Goal: Transaction & Acquisition: Purchase product/service

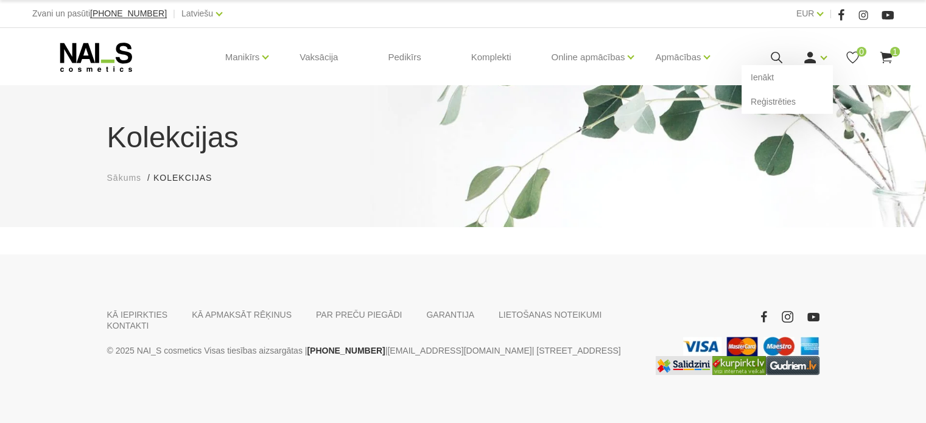
click at [816, 58] on icon at bounding box center [810, 57] width 15 height 15
click at [780, 76] on link "Ienākt" at bounding box center [787, 77] width 91 height 24
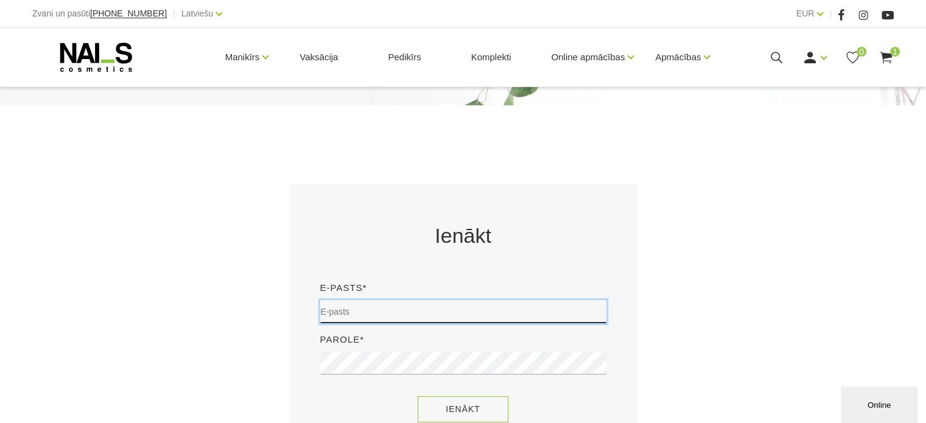
type input "sory78@inbox.lv"
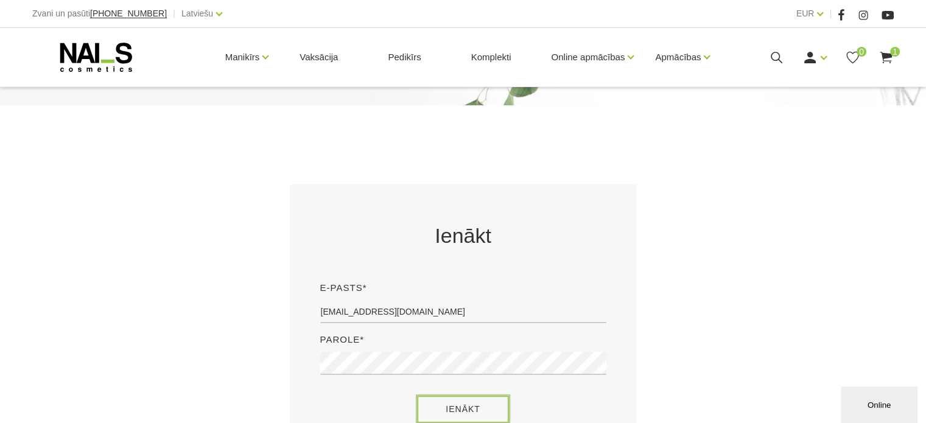
click at [441, 401] on button "Ienākt" at bounding box center [463, 409] width 91 height 26
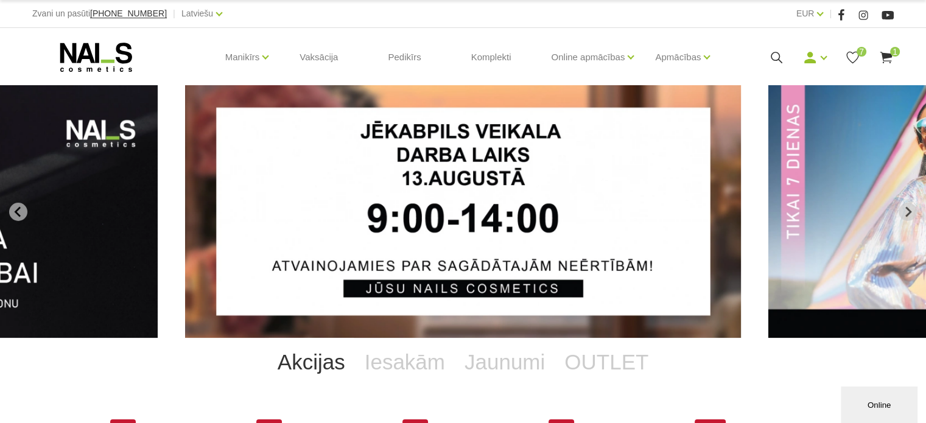
click at [885, 54] on use at bounding box center [886, 58] width 12 height 12
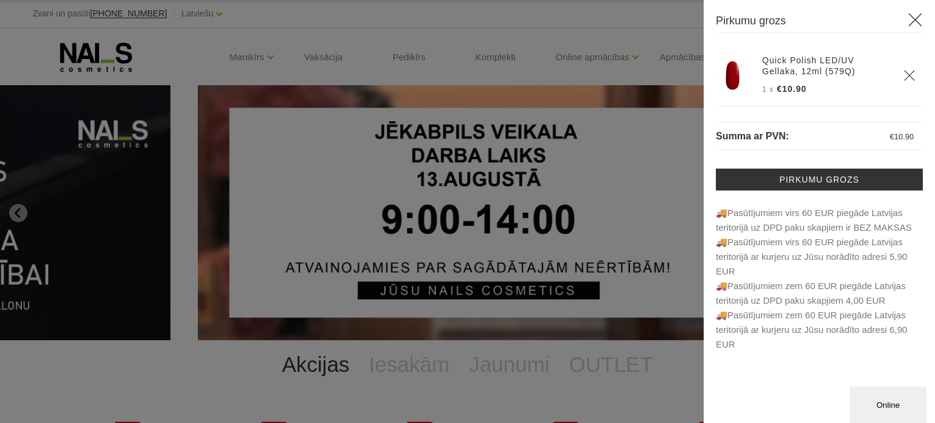
click at [624, 24] on div at bounding box center [467, 211] width 935 height 423
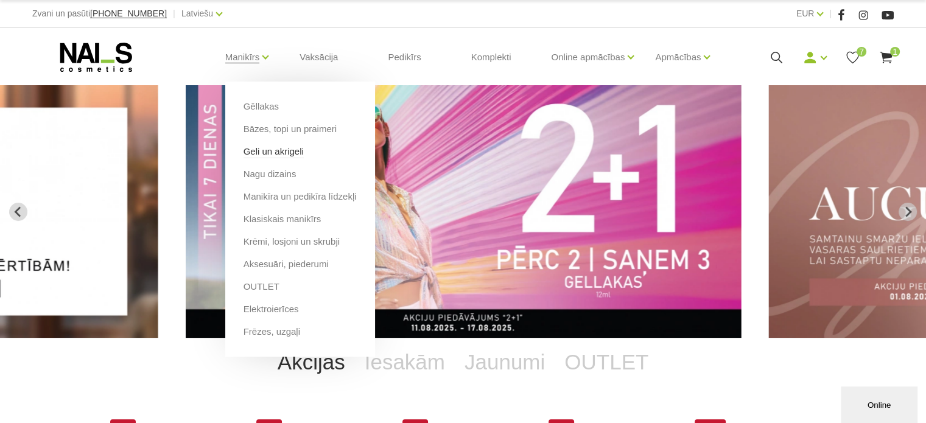
click at [271, 146] on link "Geli un akrigeli" at bounding box center [274, 151] width 60 height 13
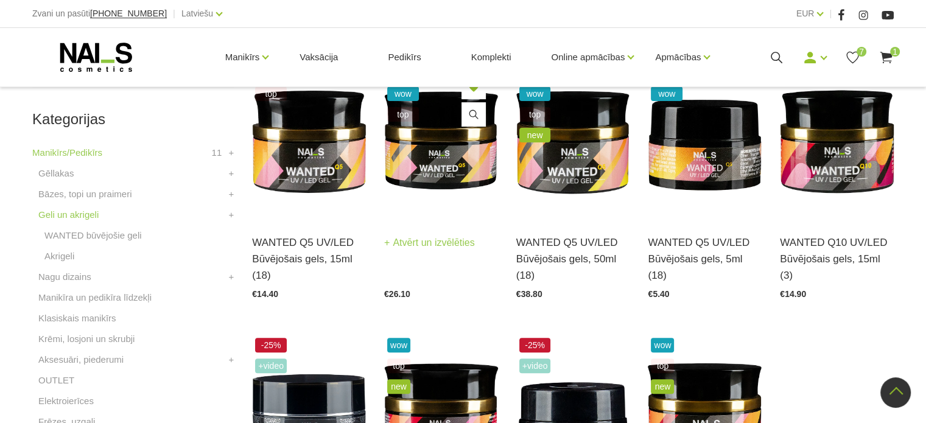
scroll to position [365, 0]
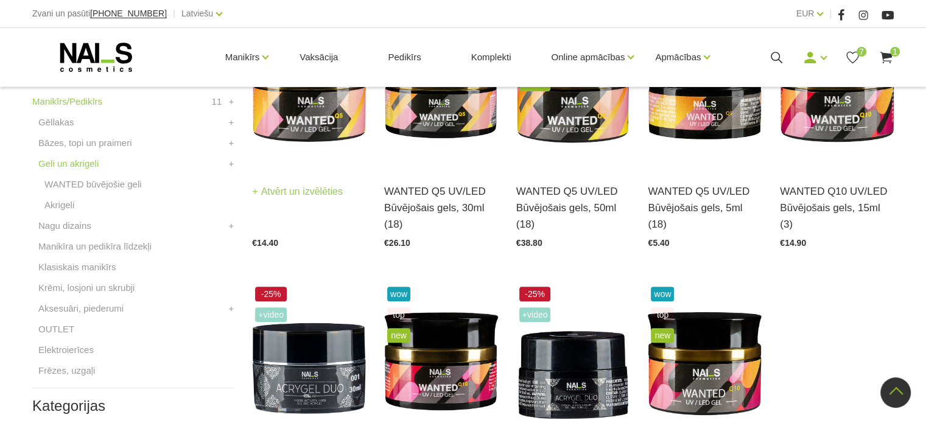
click at [310, 113] on img at bounding box center [309, 90] width 114 height 157
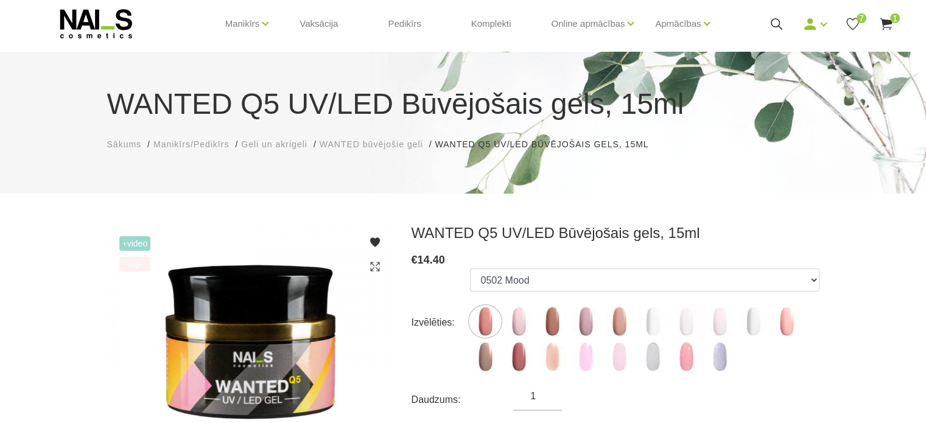
scroll to position [61, 0]
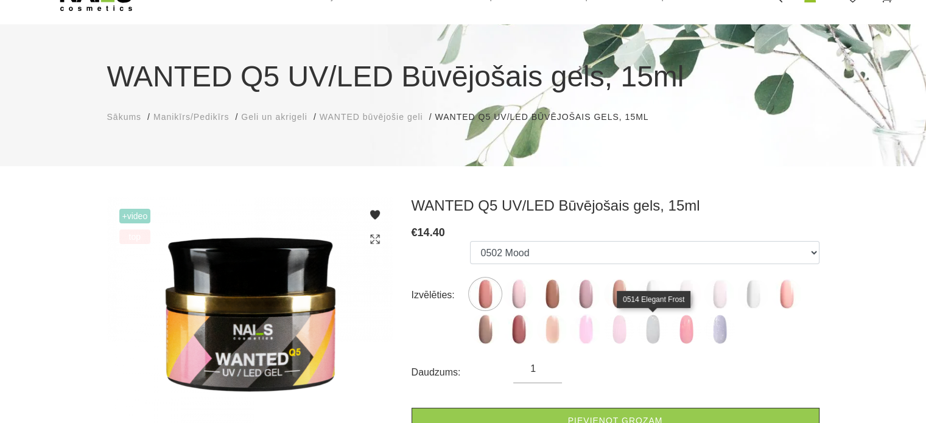
click at [648, 335] on img at bounding box center [653, 329] width 30 height 30
select select "6429"
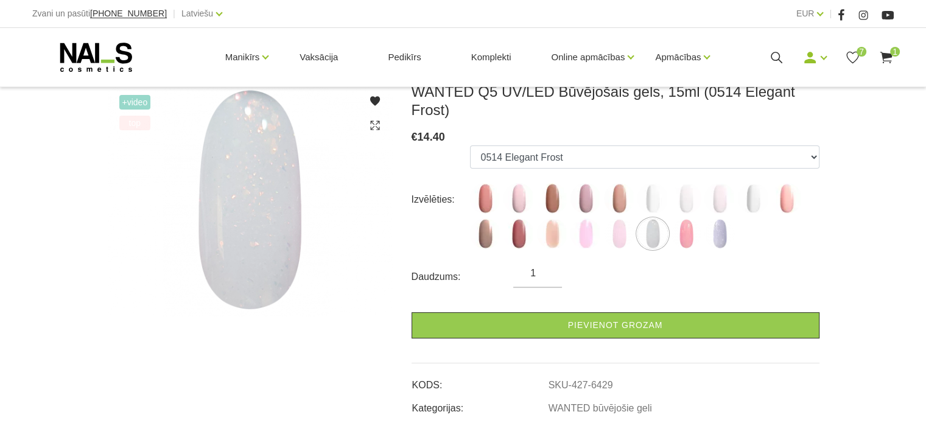
scroll to position [183, 0]
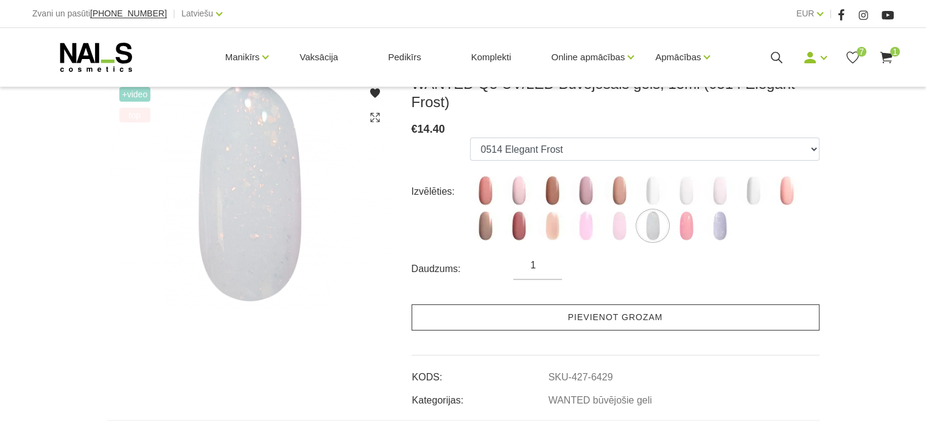
click at [641, 305] on link "Pievienot grozam" at bounding box center [616, 318] width 408 height 26
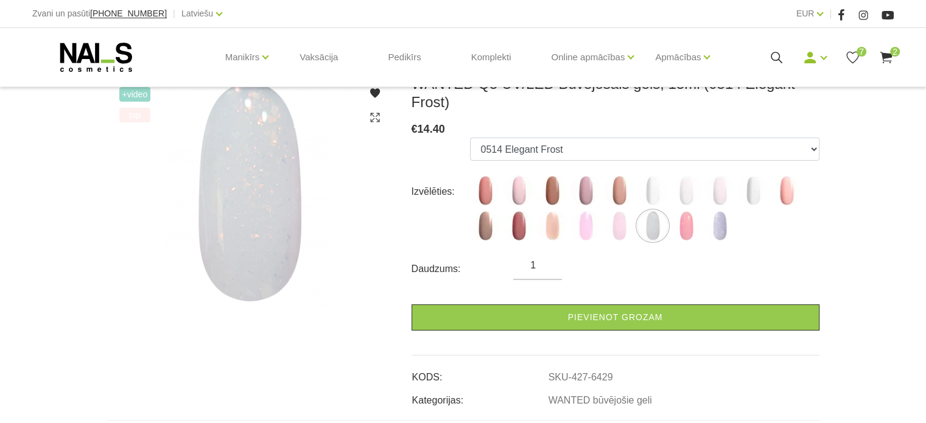
click at [898, 60] on div "Manikīrs Gēllakas Bāzes, topi un praimeri Geli un akrigeli Nagu dizains Manikīr…" at bounding box center [463, 57] width 880 height 58
click at [887, 61] on icon at bounding box center [886, 57] width 15 height 15
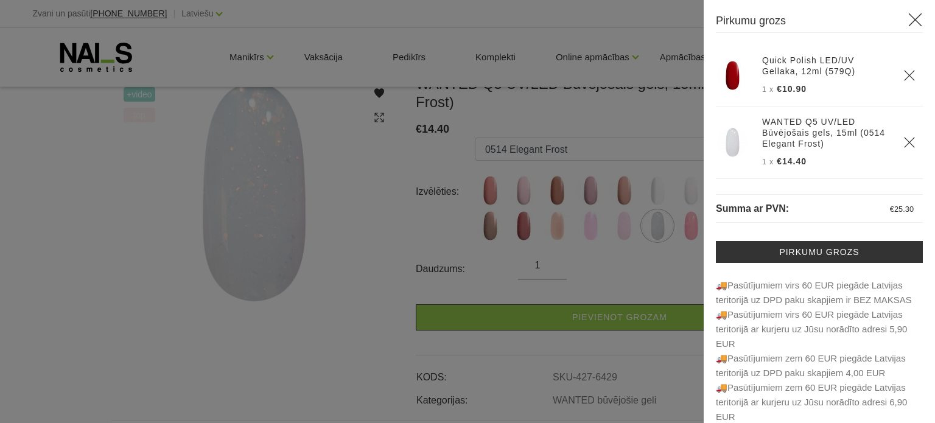
click at [613, 35] on div at bounding box center [467, 211] width 935 height 423
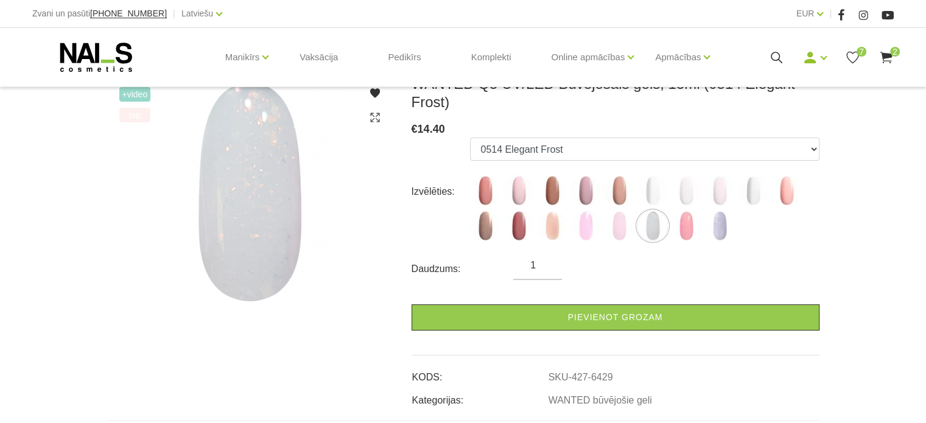
click at [883, 54] on use at bounding box center [886, 58] width 12 height 12
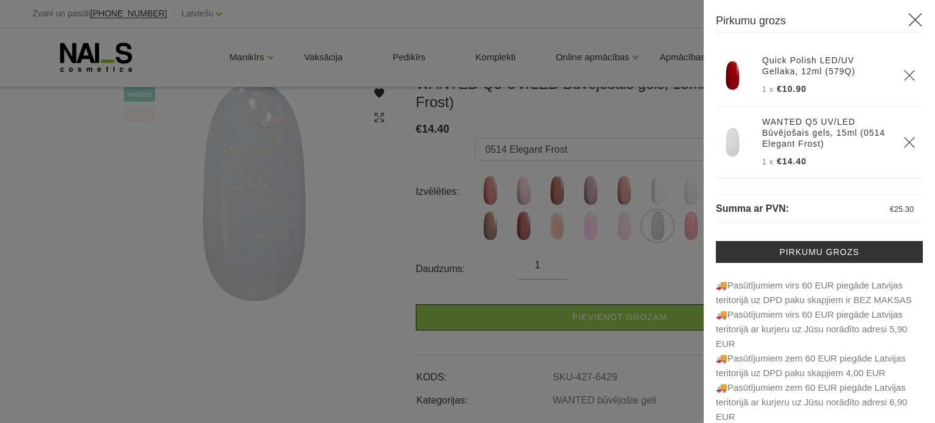
click at [680, 8] on div at bounding box center [467, 211] width 935 height 423
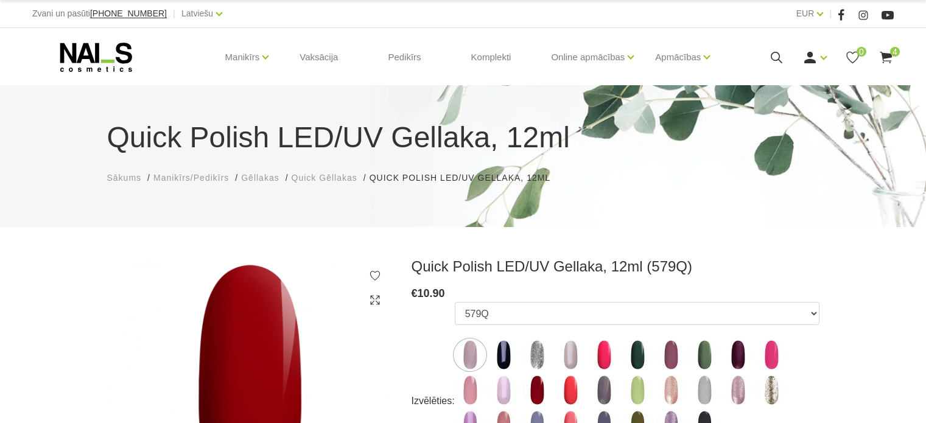
select select "4424"
